Goal: Navigation & Orientation: Find specific page/section

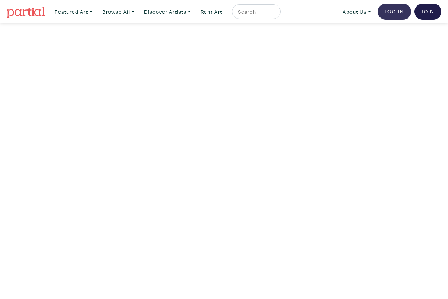
click at [399, 11] on link "Log In" at bounding box center [394, 12] width 34 height 16
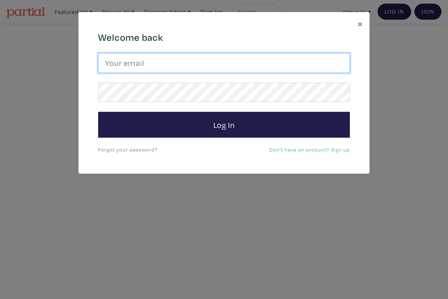
drag, startPoint x: 207, startPoint y: 70, endPoint x: 196, endPoint y: 63, distance: 13.1
click at [195, 63] on input "email" at bounding box center [224, 63] width 252 height 20
type input "haleyelizabethmeyer@gmail.com"
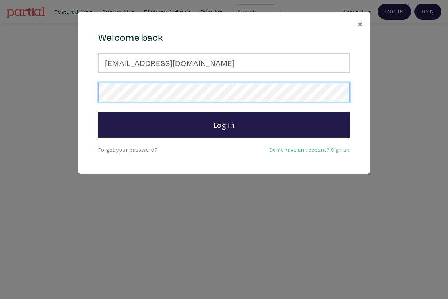
click at [224, 124] on button "Log In" at bounding box center [224, 125] width 252 height 26
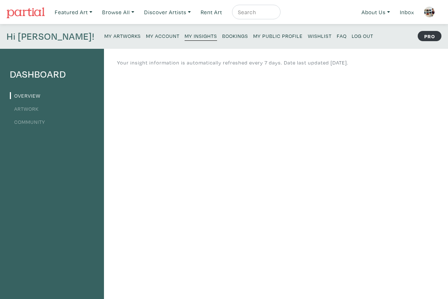
click at [104, 37] on small "My Artworks" at bounding box center [122, 35] width 36 height 7
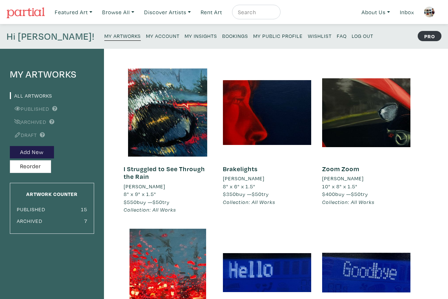
click at [146, 34] on small "My Account" at bounding box center [163, 35] width 34 height 7
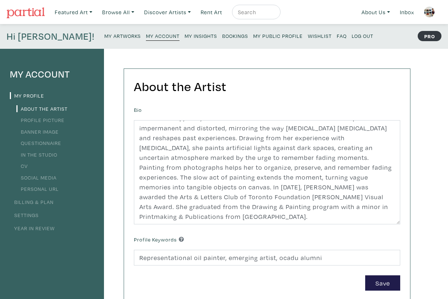
scroll to position [39, 0]
click at [253, 36] on small "My Public Profile" at bounding box center [278, 35] width 50 height 7
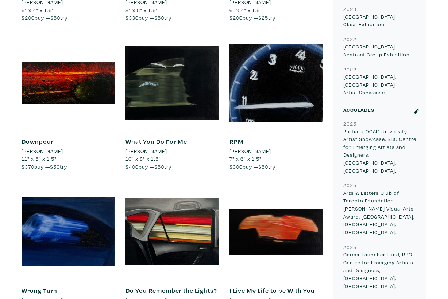
scroll to position [860, 0]
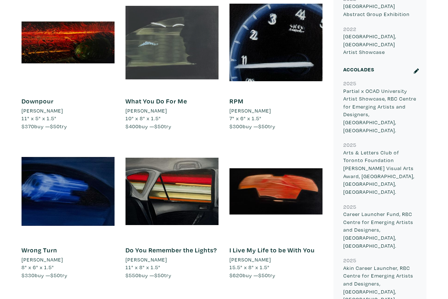
click at [187, 64] on div at bounding box center [171, 42] width 93 height 93
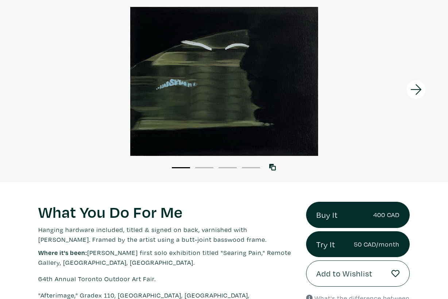
scroll to position [70, 0]
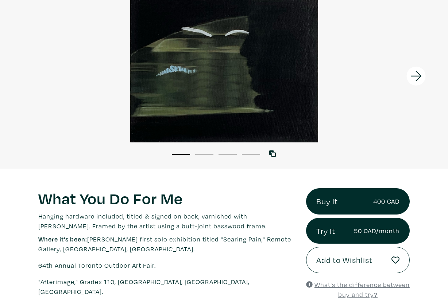
click at [426, 82] on icon at bounding box center [416, 76] width 25 height 20
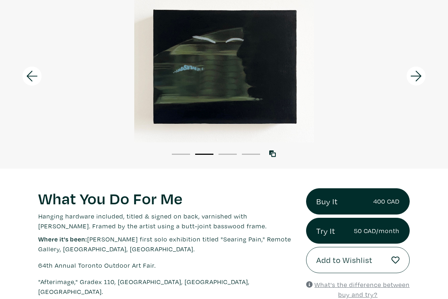
click at [422, 81] on icon at bounding box center [416, 76] width 25 height 20
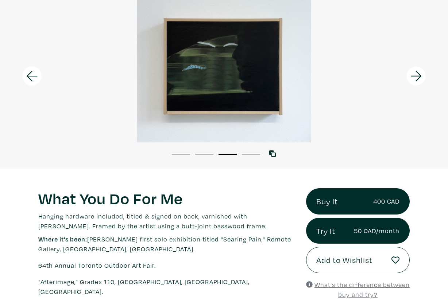
click at [421, 80] on icon at bounding box center [416, 76] width 25 height 20
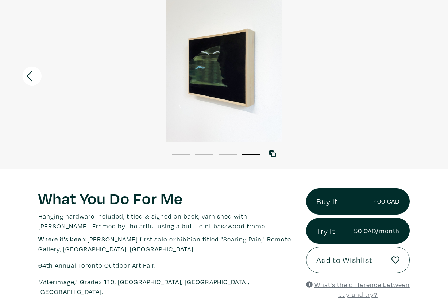
click at [421, 80] on div at bounding box center [224, 67] width 448 height 149
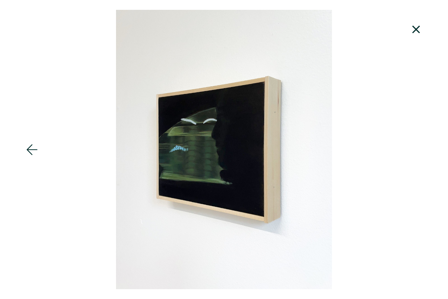
click at [420, 32] on icon at bounding box center [416, 30] width 25 height 20
